Goal: Obtain resource: Download file/media

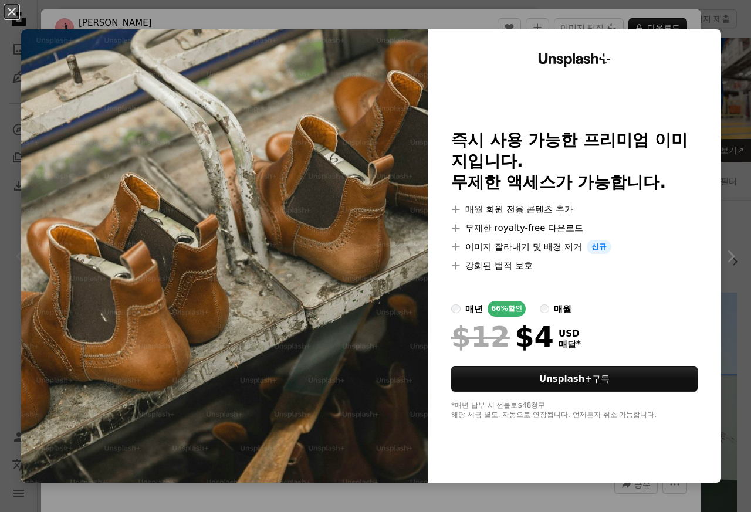
click at [737, 12] on div "An X shape Unsplash+ 즉시 사용 가능한 프리미엄 이미지입니다. 무제한 액세스가 가능합니다. A plus sign 매월 회원 전…" at bounding box center [375, 256] width 751 height 512
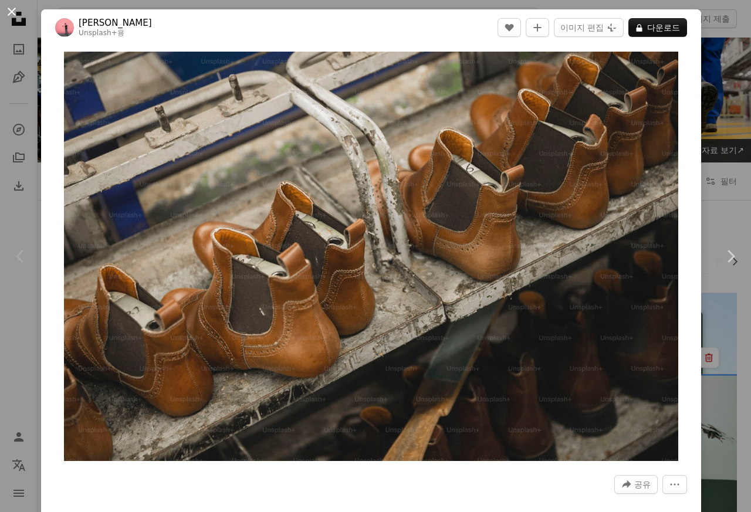
click at [12, 12] on button "An X shape" at bounding box center [12, 12] width 14 height 14
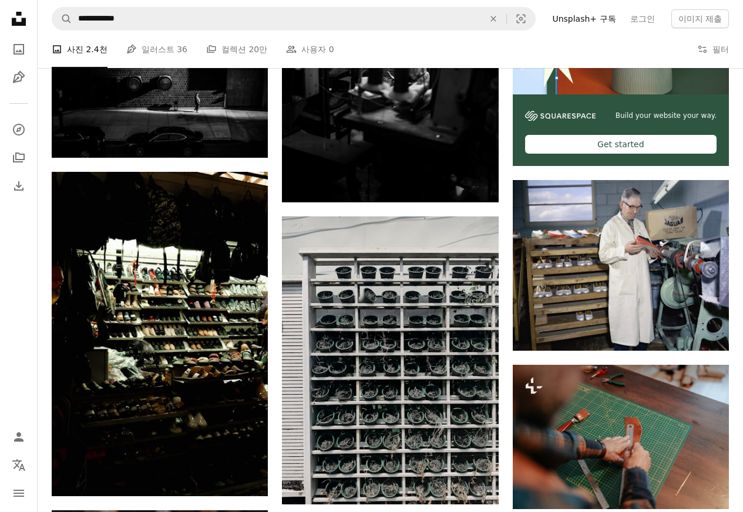
scroll to position [423, 0]
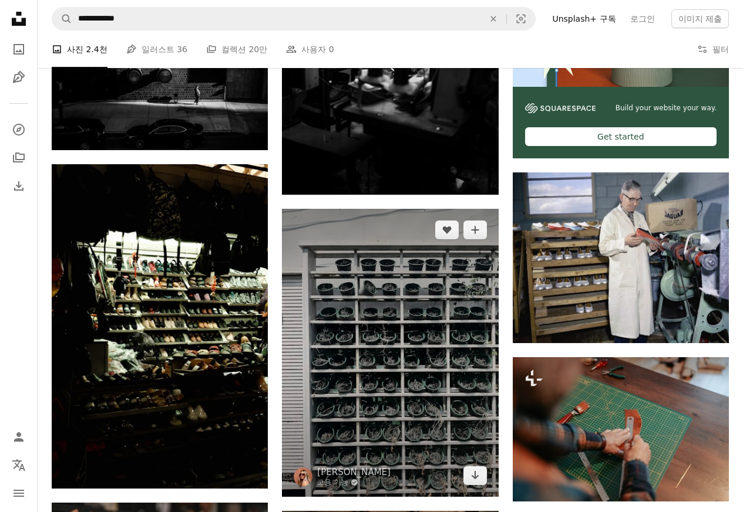
click at [384, 326] on img at bounding box center [390, 353] width 216 height 288
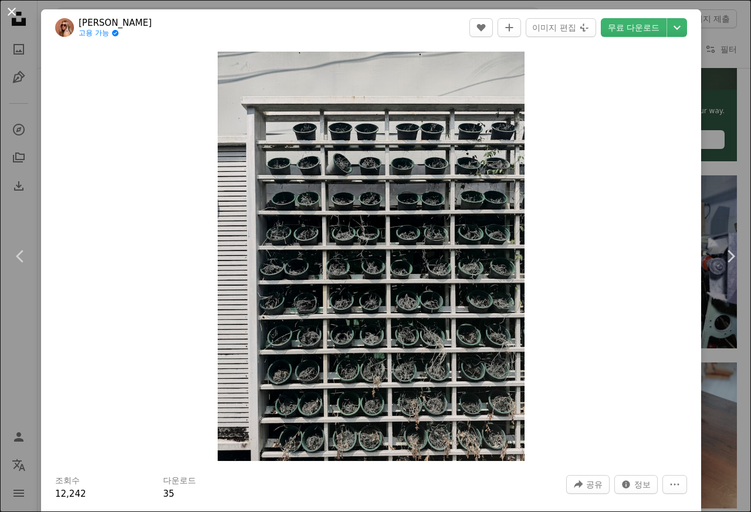
click at [12, 12] on button "An X shape" at bounding box center [12, 12] width 14 height 14
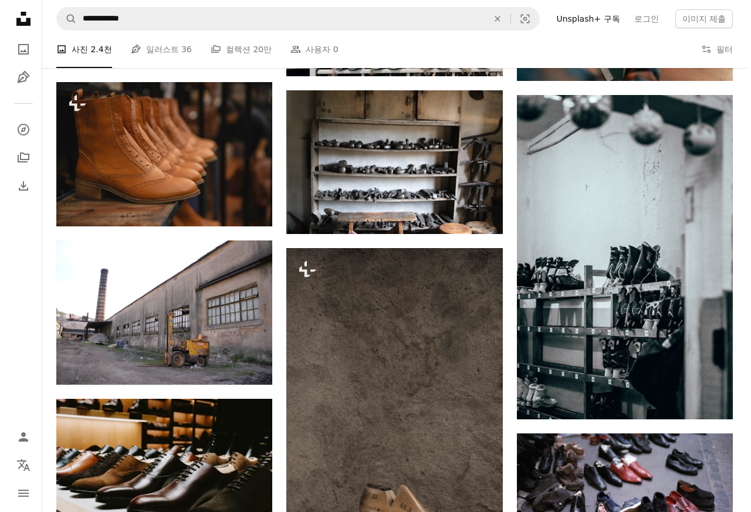
scroll to position [845, 0]
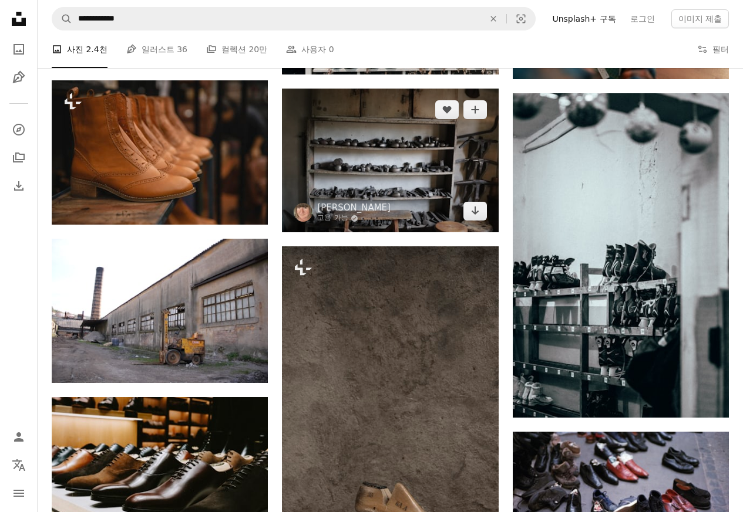
click at [375, 126] on img at bounding box center [390, 161] width 216 height 144
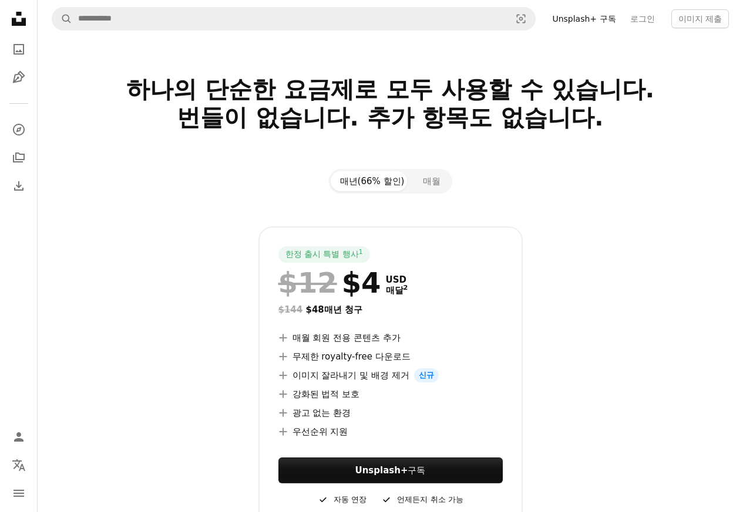
click at [140, 328] on div "한정 출시 특별 행사 1 $12 $4 USD 매달 2 $144 $48 매년 청구 A plus sign 매월 회원 전용 콘텐츠 추가 A plus…" at bounding box center [390, 377] width 677 height 301
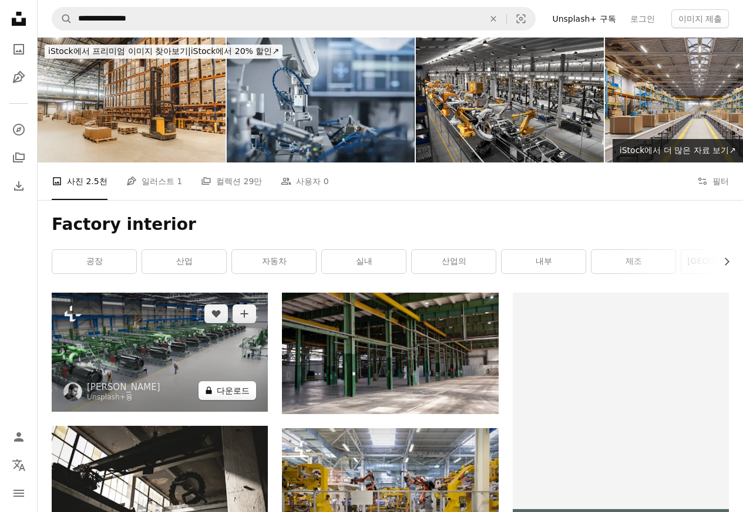
click at [224, 393] on button "A lock 다운로드" at bounding box center [227, 391] width 58 height 19
